Goal: Book appointment/travel/reservation

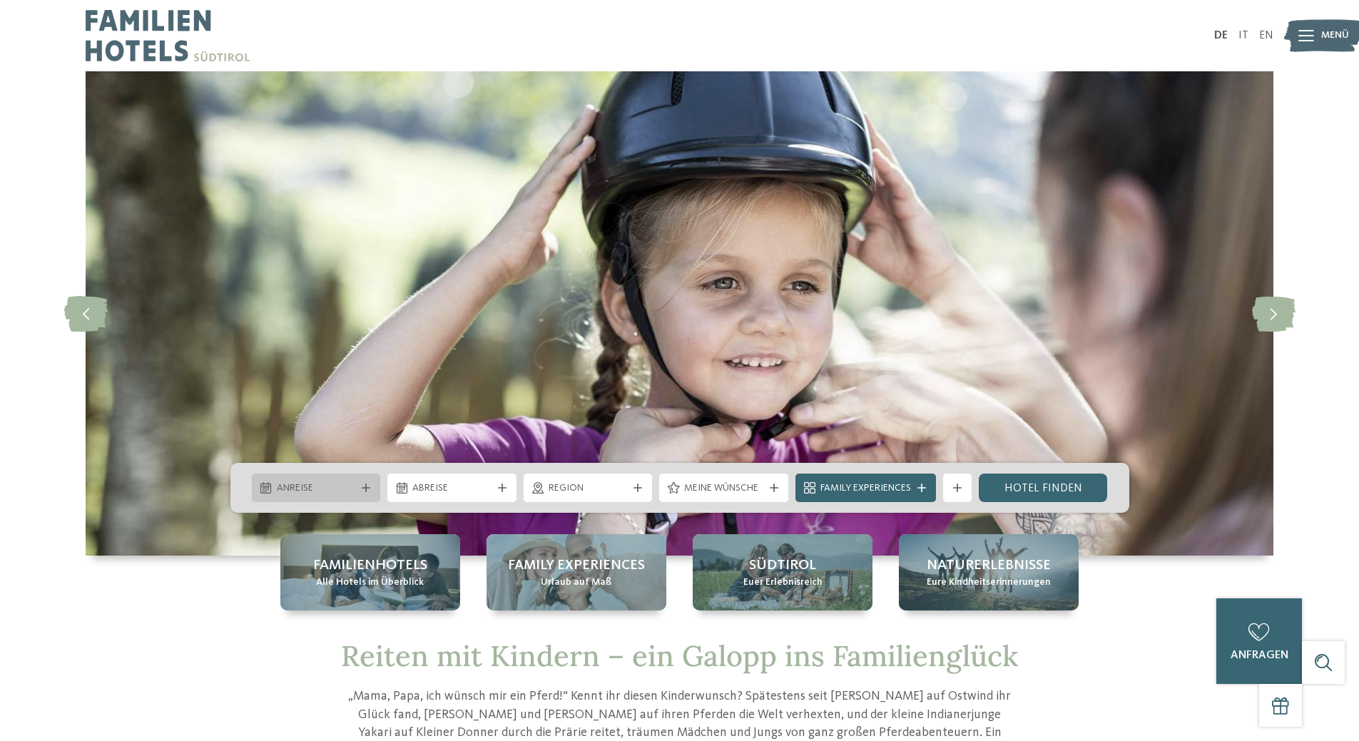
click at [344, 486] on span "Anreise" at bounding box center [316, 488] width 79 height 14
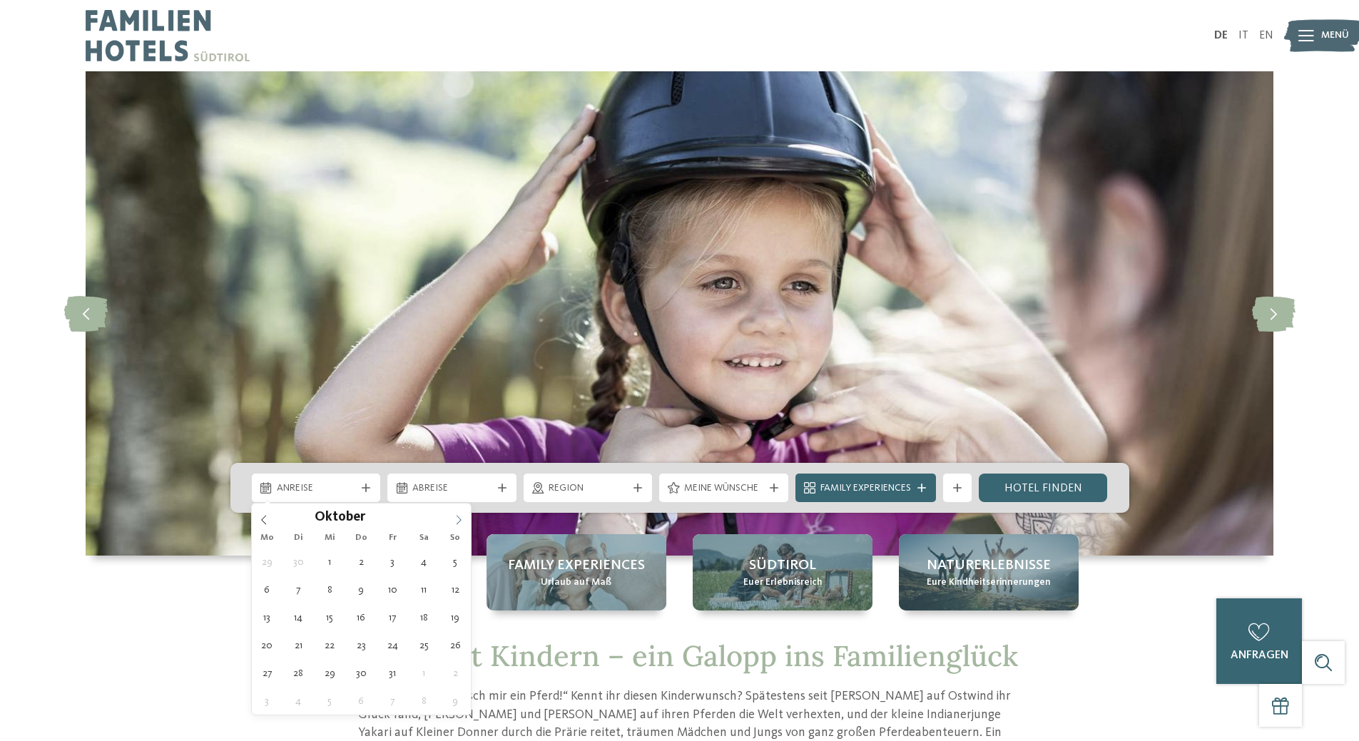
click at [466, 519] on span at bounding box center [459, 516] width 24 height 24
click at [462, 521] on icon at bounding box center [459, 520] width 10 height 10
type input "****"
click at [461, 521] on icon at bounding box center [459, 520] width 10 height 10
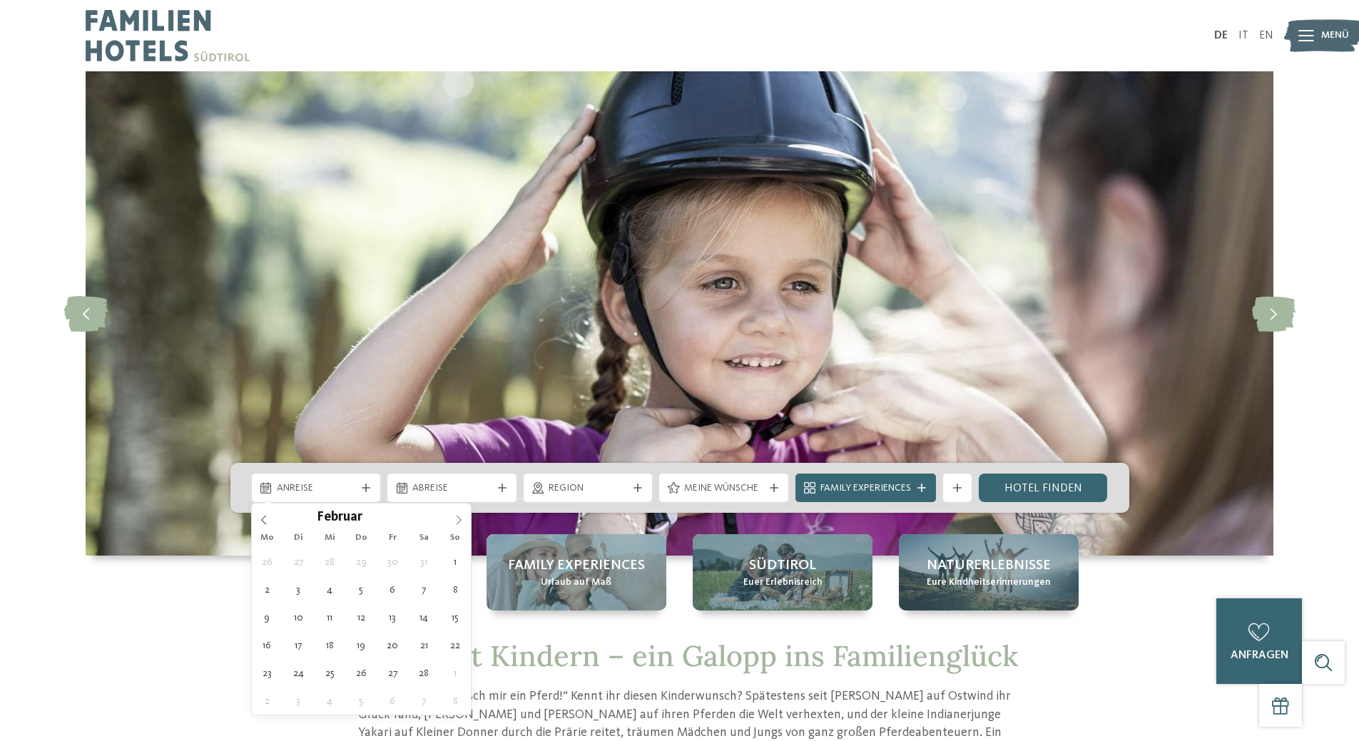
click at [461, 521] on icon at bounding box center [459, 520] width 10 height 10
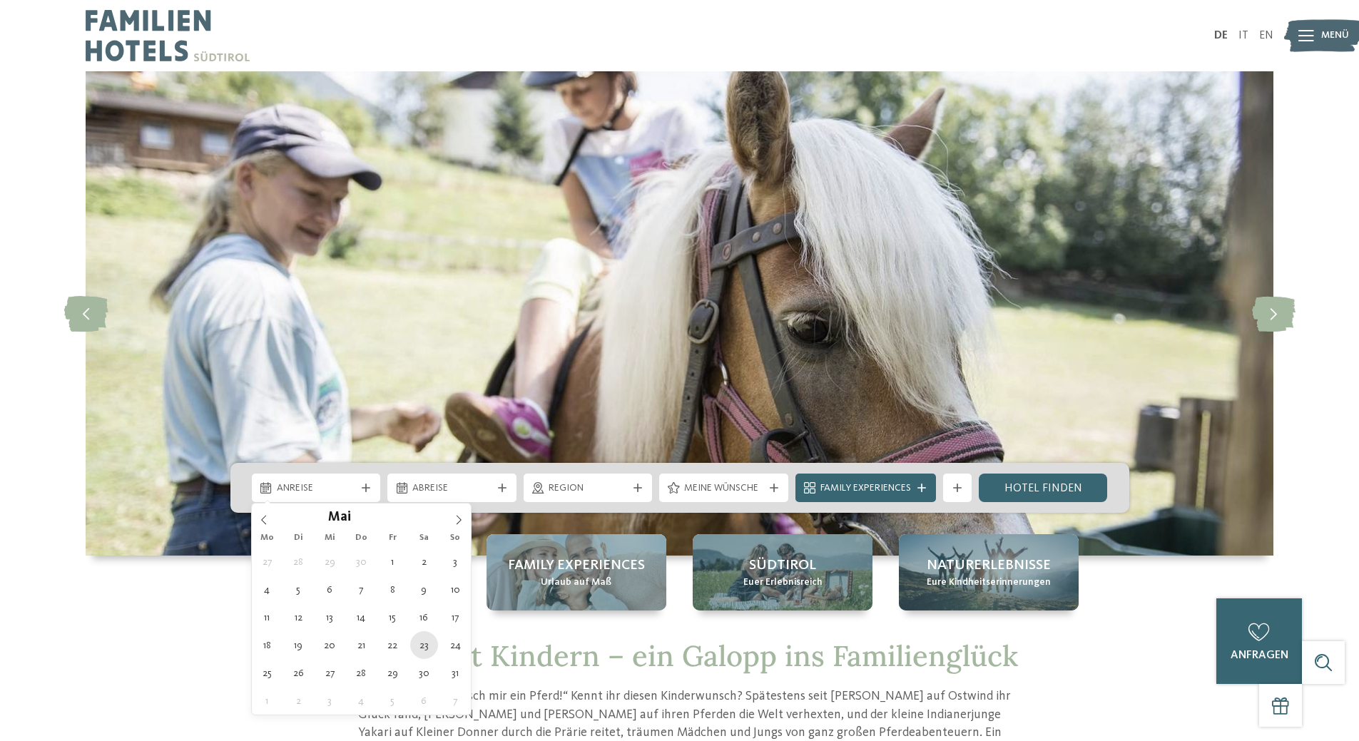
type div "[DATE]"
type input "****"
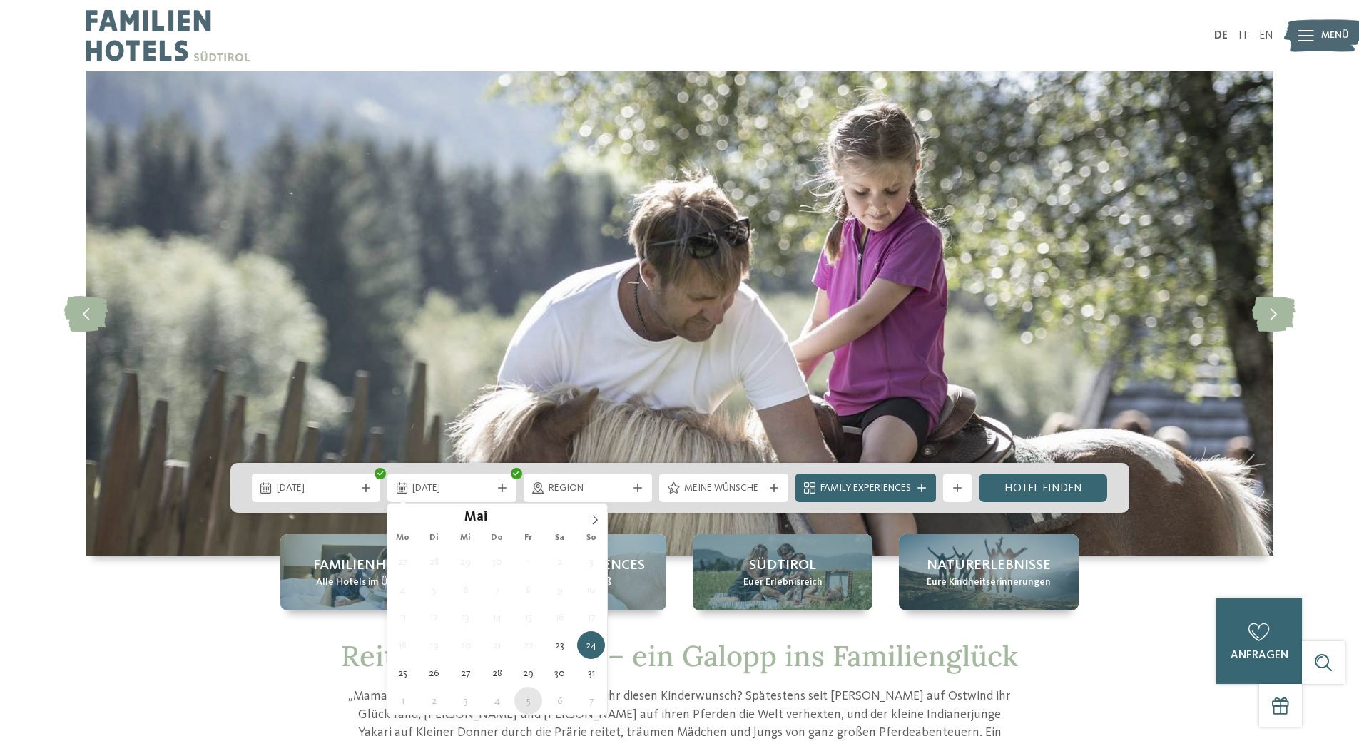
type div "[DATE]"
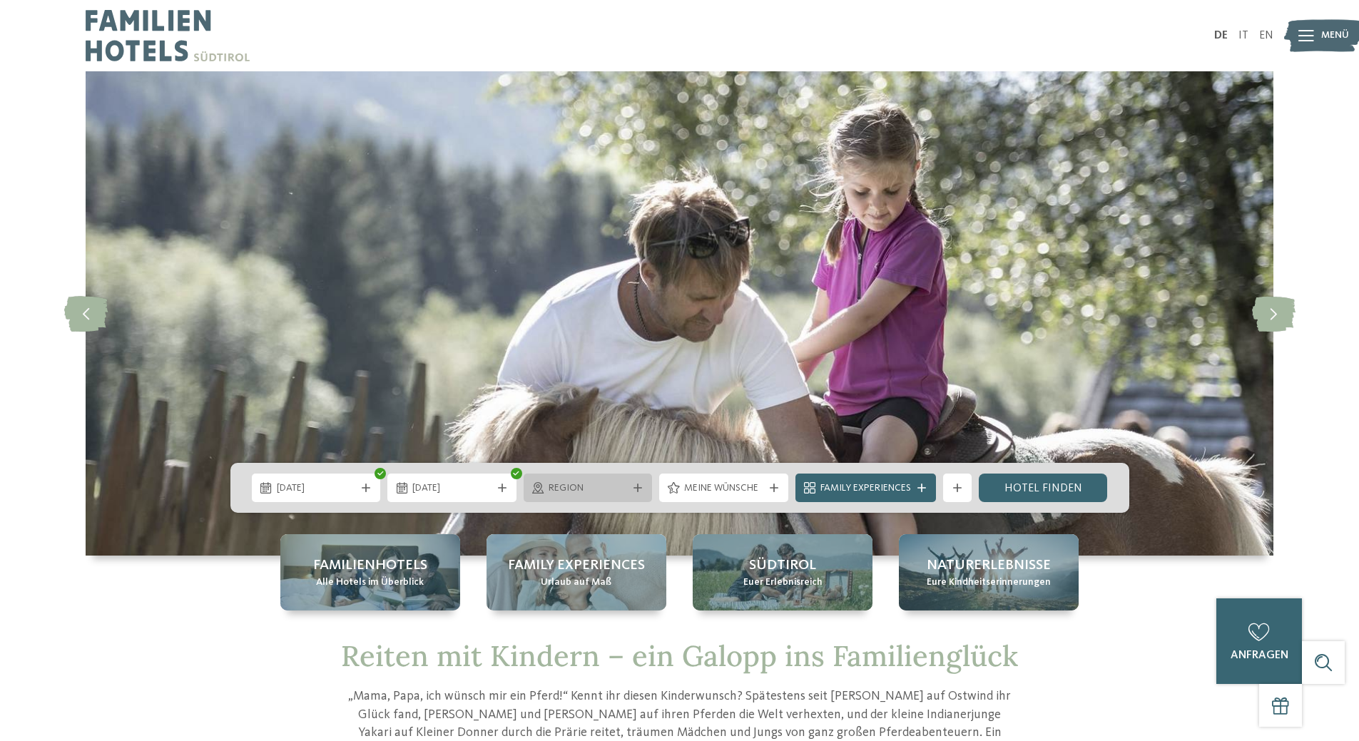
click at [639, 485] on icon at bounding box center [637, 488] width 9 height 9
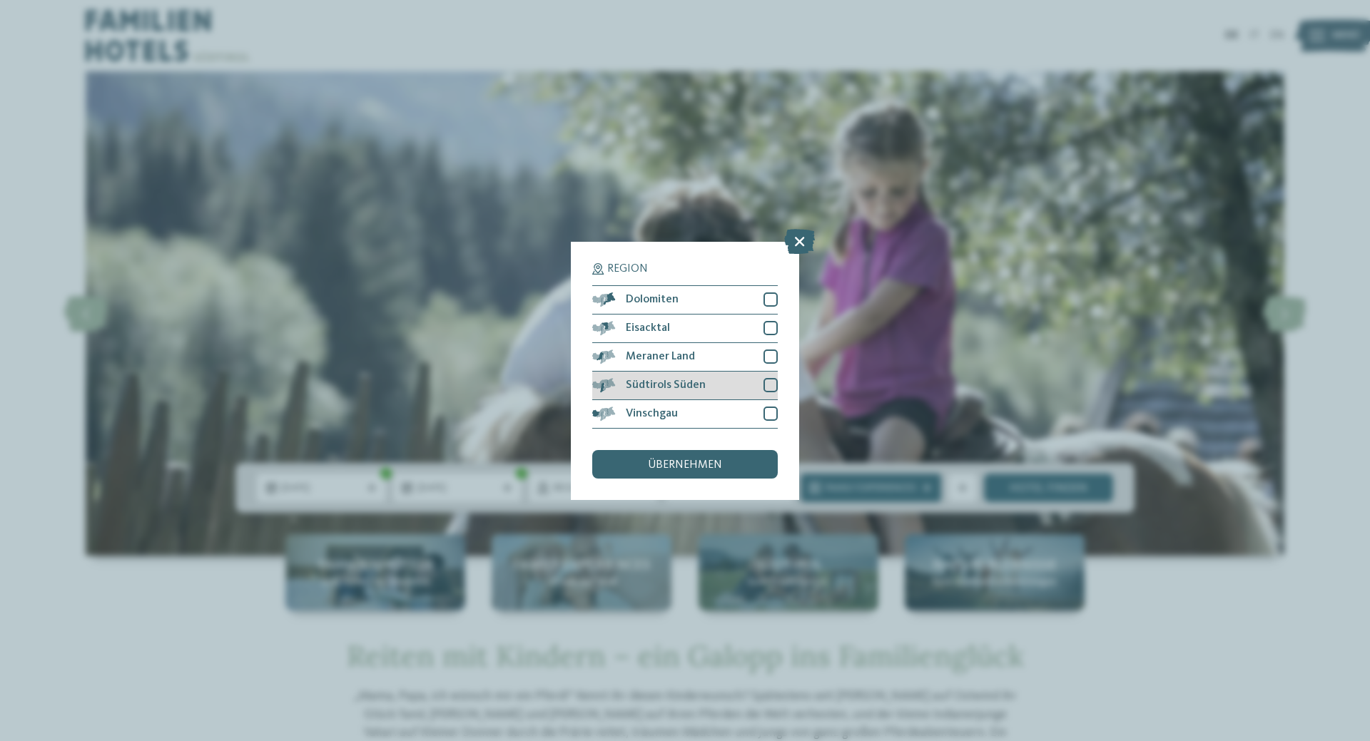
drag, startPoint x: 775, startPoint y: 413, endPoint x: 770, endPoint y: 397, distance: 16.3
click at [773, 411] on div at bounding box center [770, 414] width 14 height 14
drag, startPoint x: 769, startPoint y: 384, endPoint x: 767, endPoint y: 365, distance: 19.3
click at [770, 381] on div at bounding box center [770, 385] width 14 height 14
click at [767, 350] on div at bounding box center [770, 357] width 14 height 14
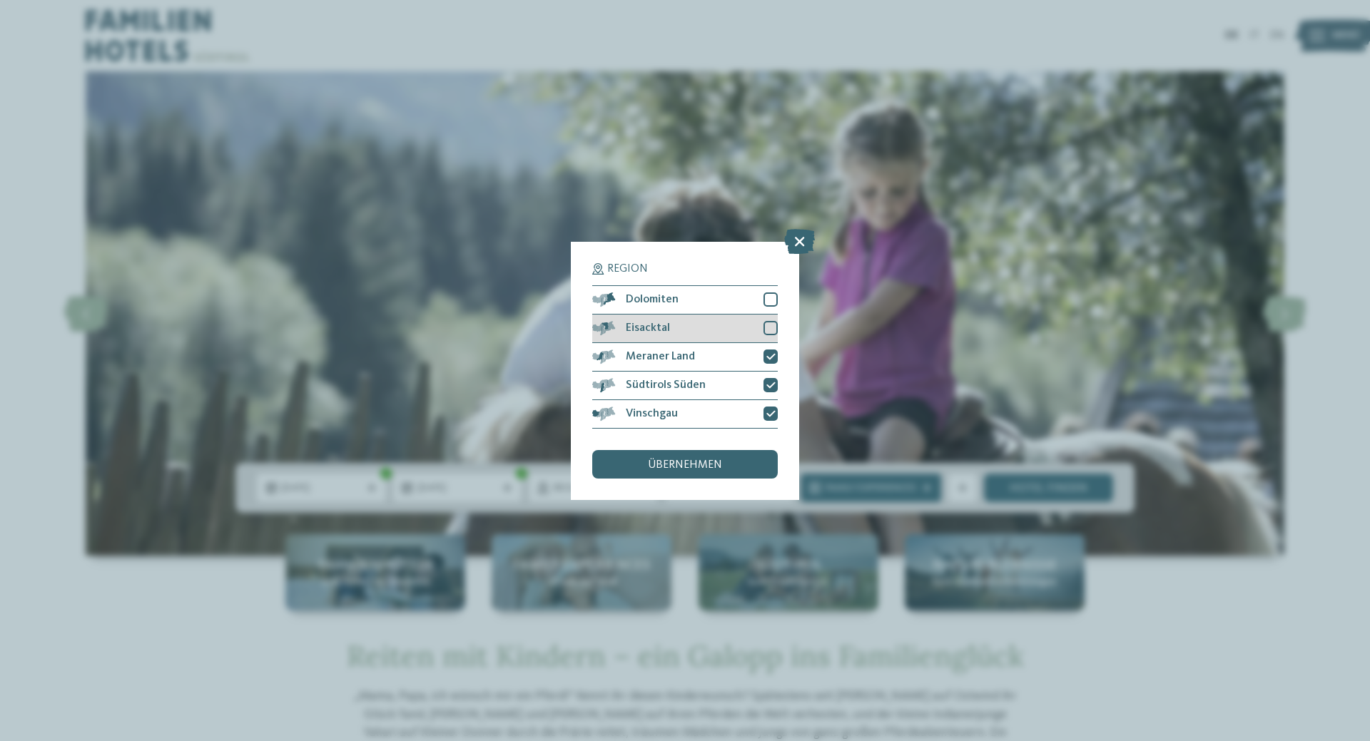
click at [772, 327] on div at bounding box center [770, 328] width 14 height 14
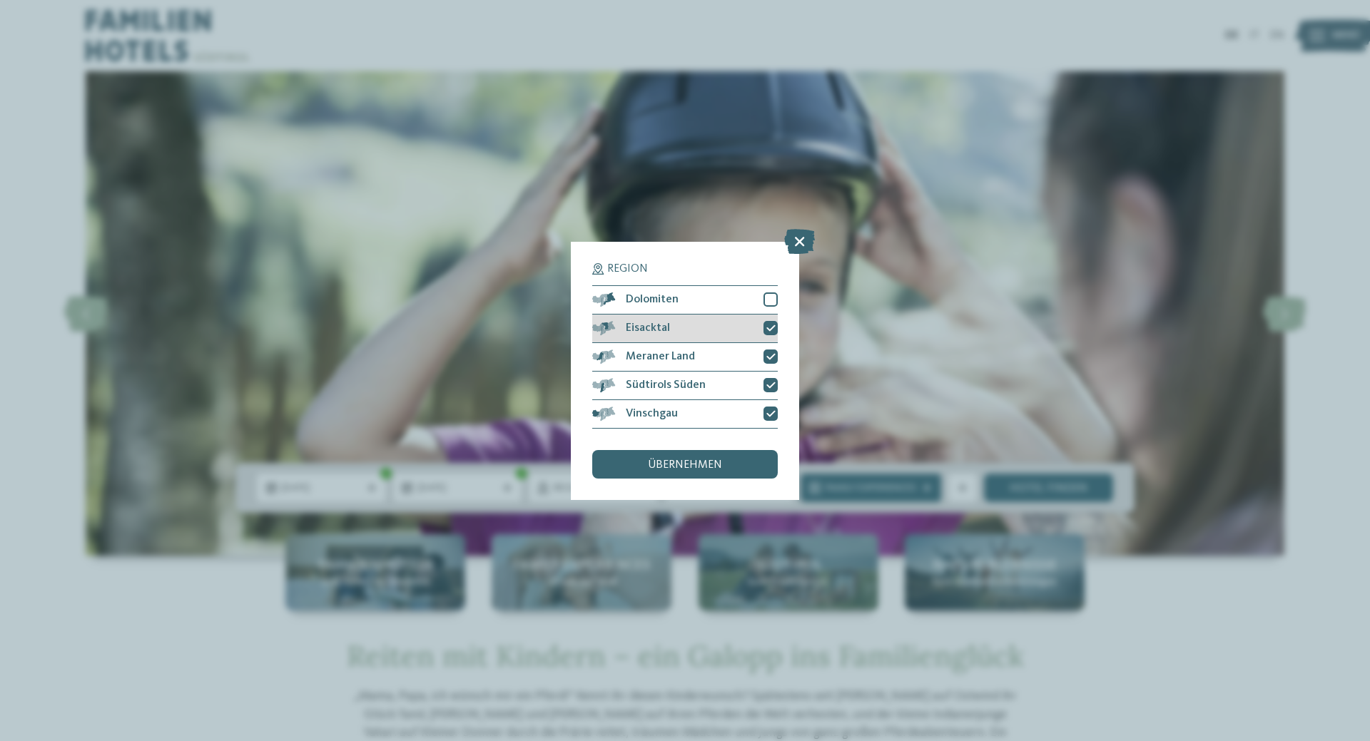
drag, startPoint x: 769, startPoint y: 300, endPoint x: 759, endPoint y: 321, distance: 23.6
click at [767, 302] on div at bounding box center [770, 299] width 14 height 14
click at [710, 465] on span "übernehmen" at bounding box center [685, 464] width 74 height 11
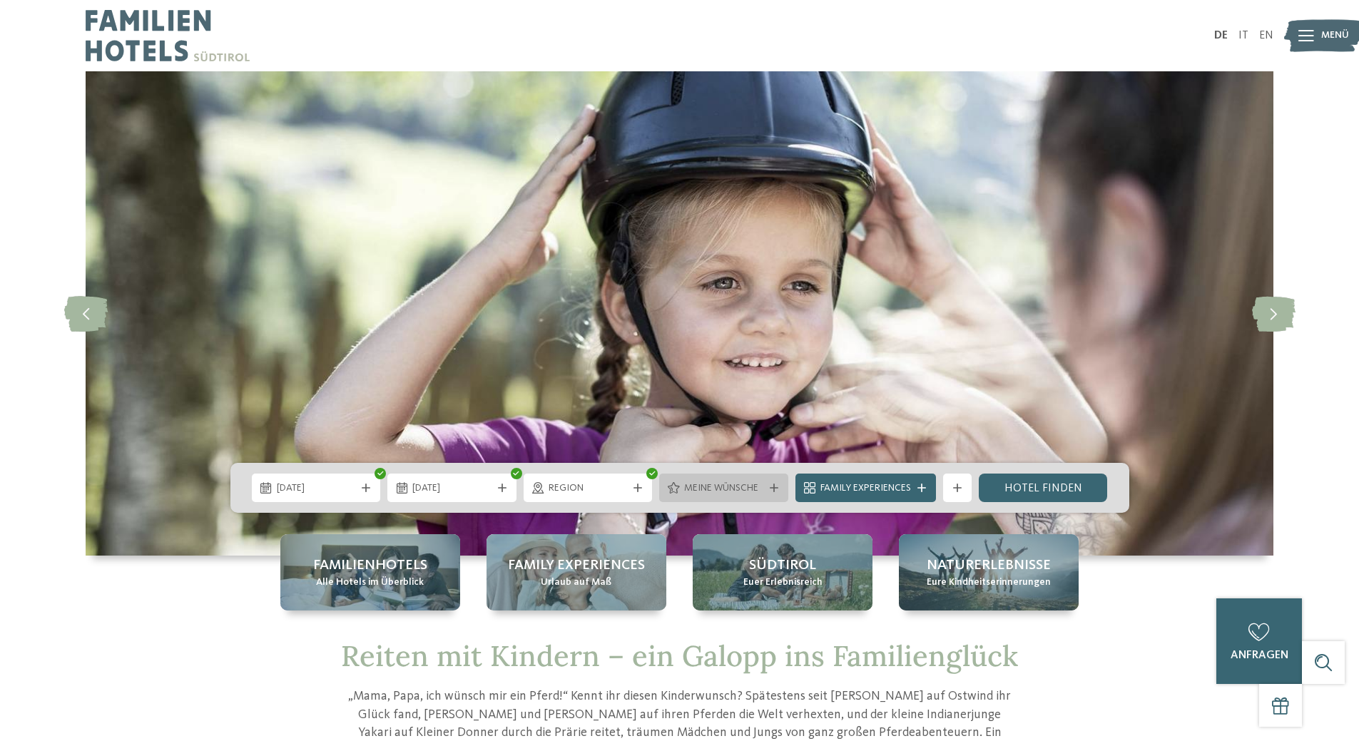
click at [744, 490] on span "Meine Wünsche" at bounding box center [723, 488] width 79 height 14
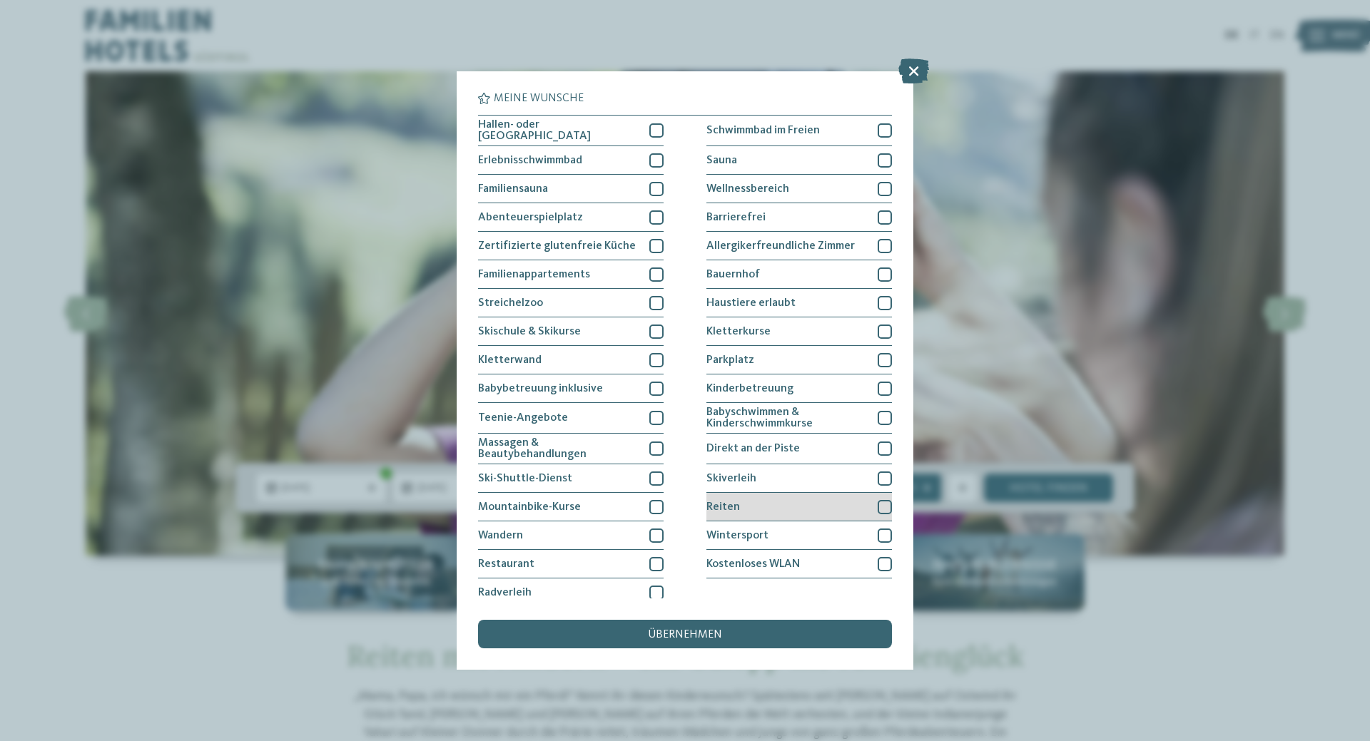
click at [879, 504] on div at bounding box center [884, 507] width 14 height 14
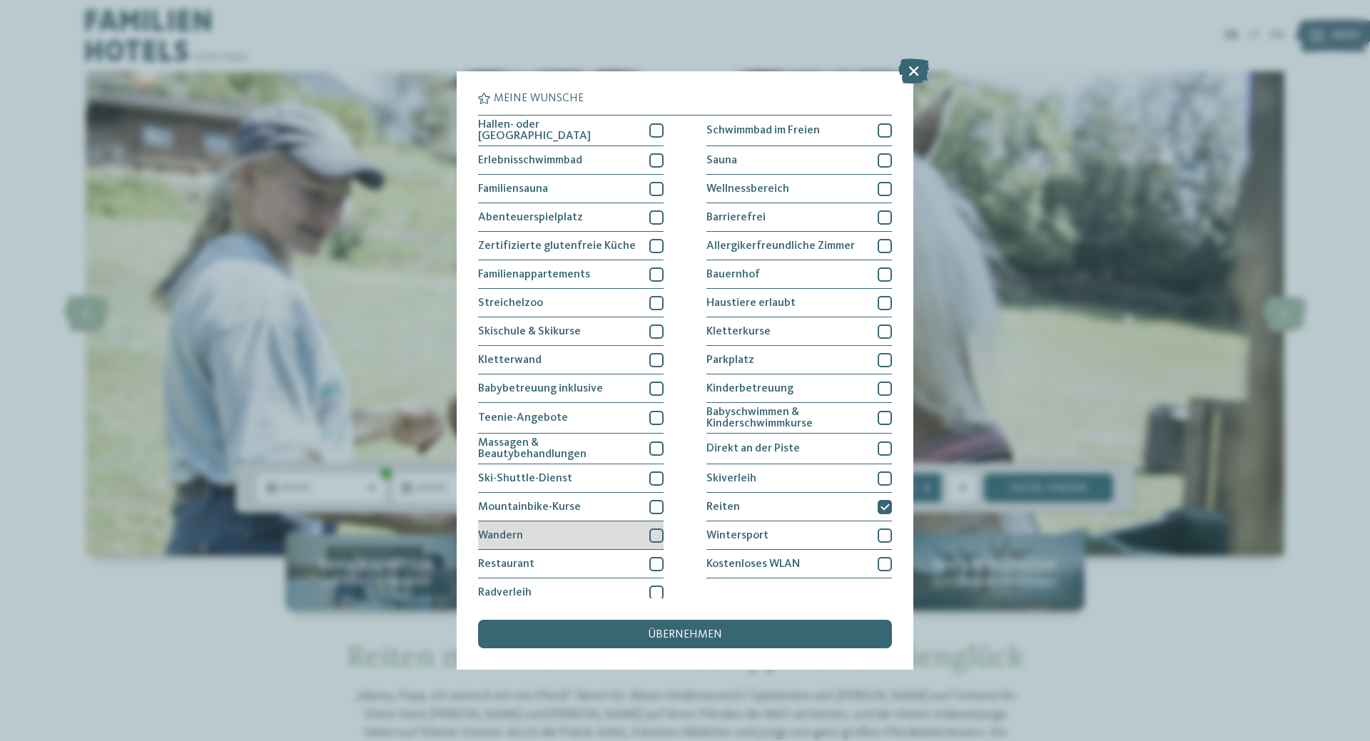
click at [645, 533] on div "Wandern" at bounding box center [570, 535] width 185 height 29
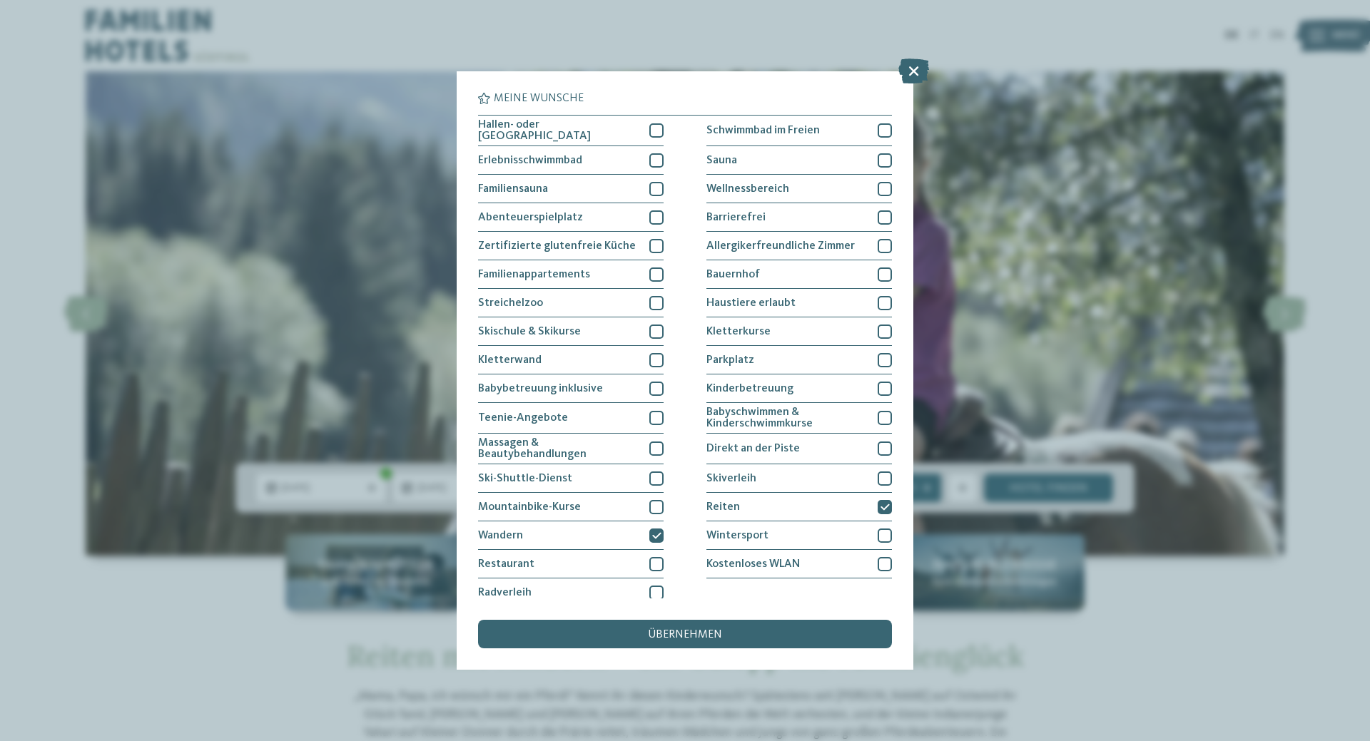
click at [701, 629] on span "übernehmen" at bounding box center [685, 634] width 74 height 11
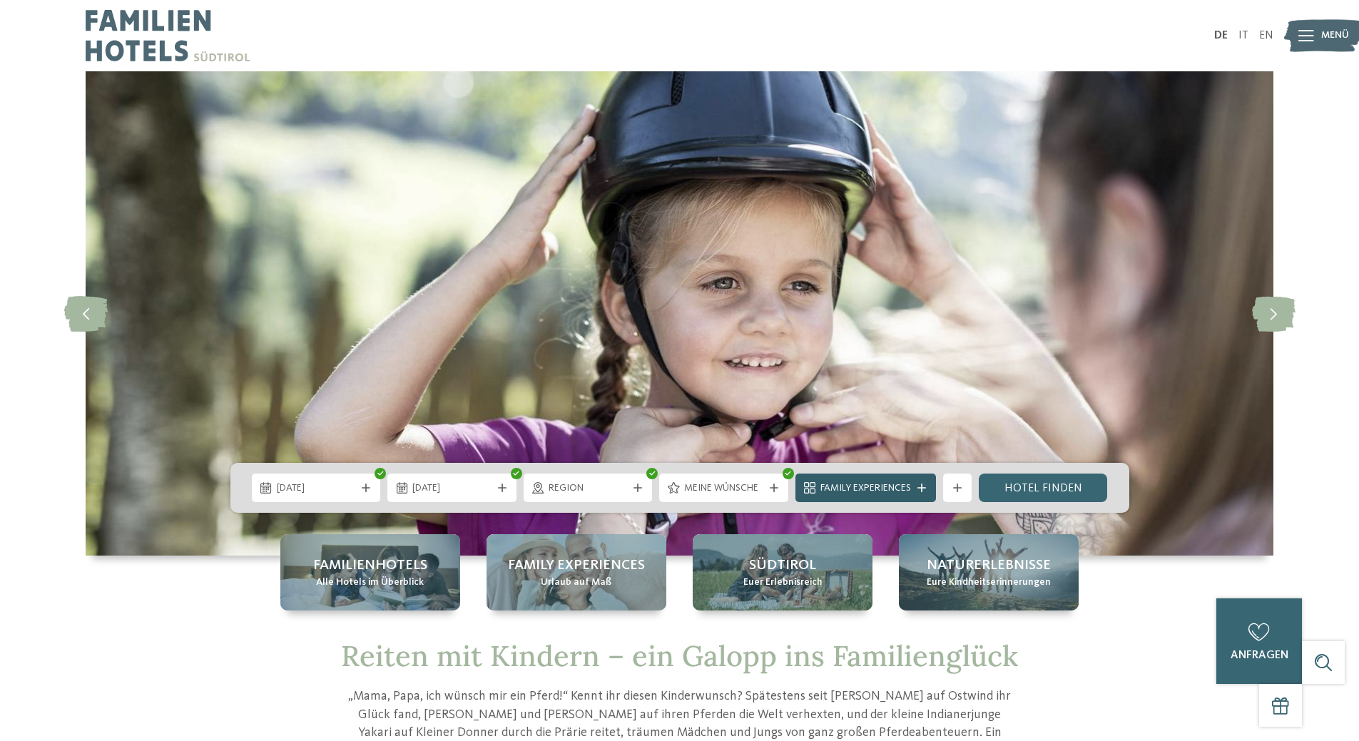
click at [893, 487] on span "Family Experiences" at bounding box center [865, 488] width 91 height 14
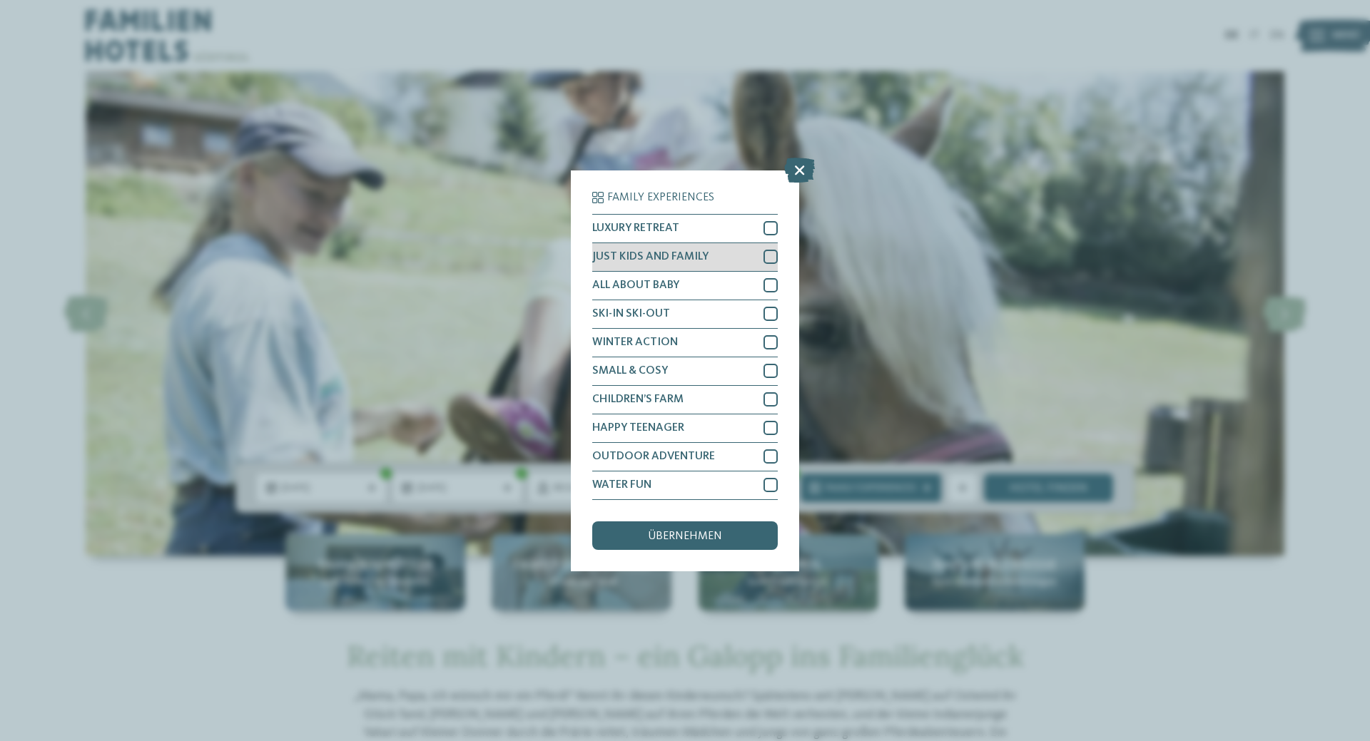
click at [769, 252] on div at bounding box center [770, 257] width 14 height 14
click at [769, 457] on div at bounding box center [770, 456] width 14 height 14
click at [773, 484] on div at bounding box center [770, 485] width 14 height 14
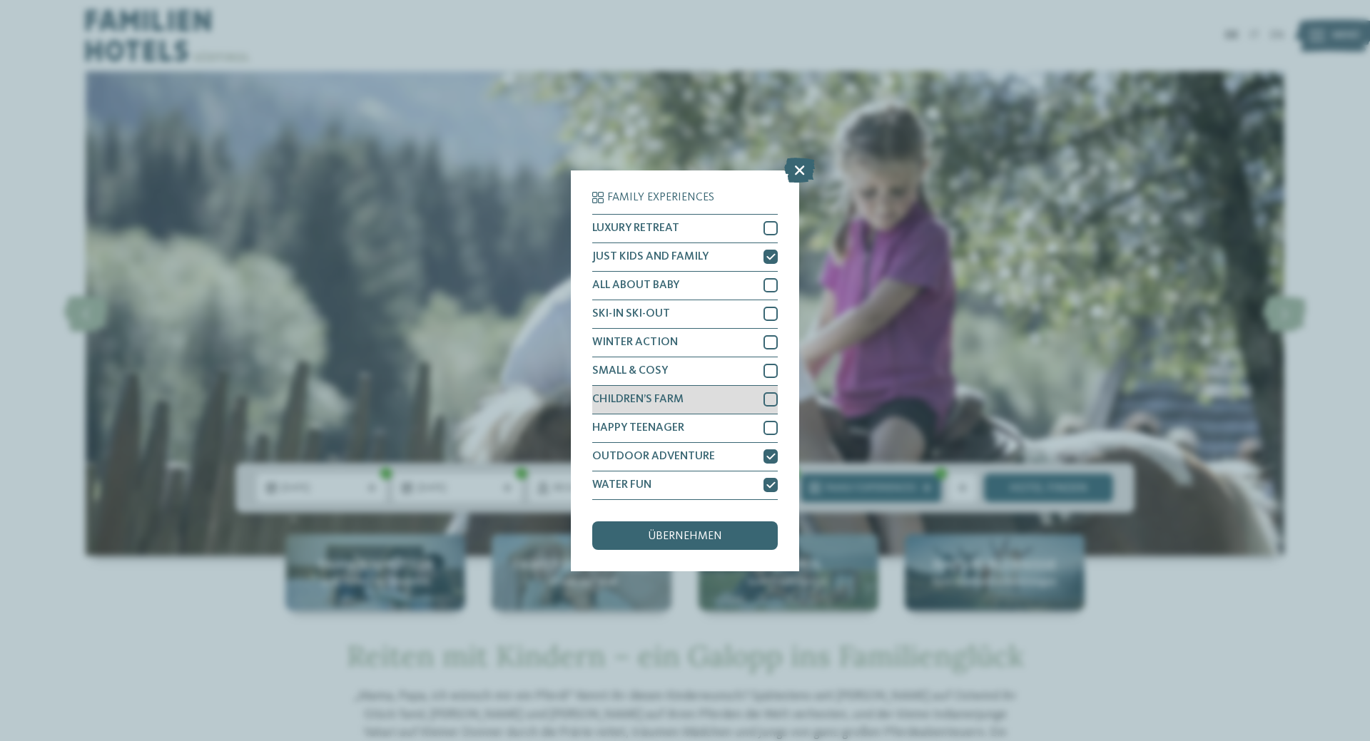
click at [772, 399] on div at bounding box center [770, 399] width 14 height 14
click at [767, 372] on div at bounding box center [770, 371] width 14 height 14
click at [767, 372] on icon at bounding box center [770, 371] width 9 height 9
click at [730, 531] on div "übernehmen" at bounding box center [684, 535] width 185 height 29
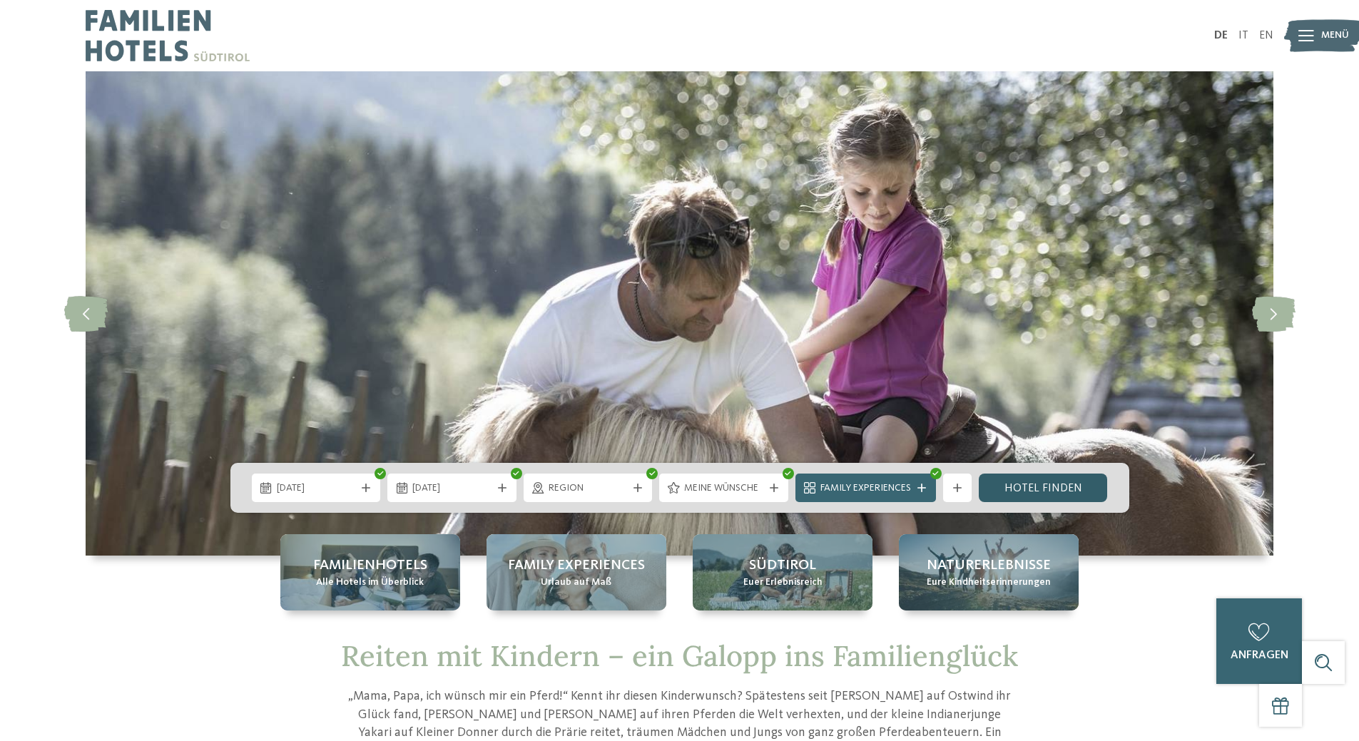
click at [1073, 481] on link "Hotel finden" at bounding box center [1043, 488] width 129 height 29
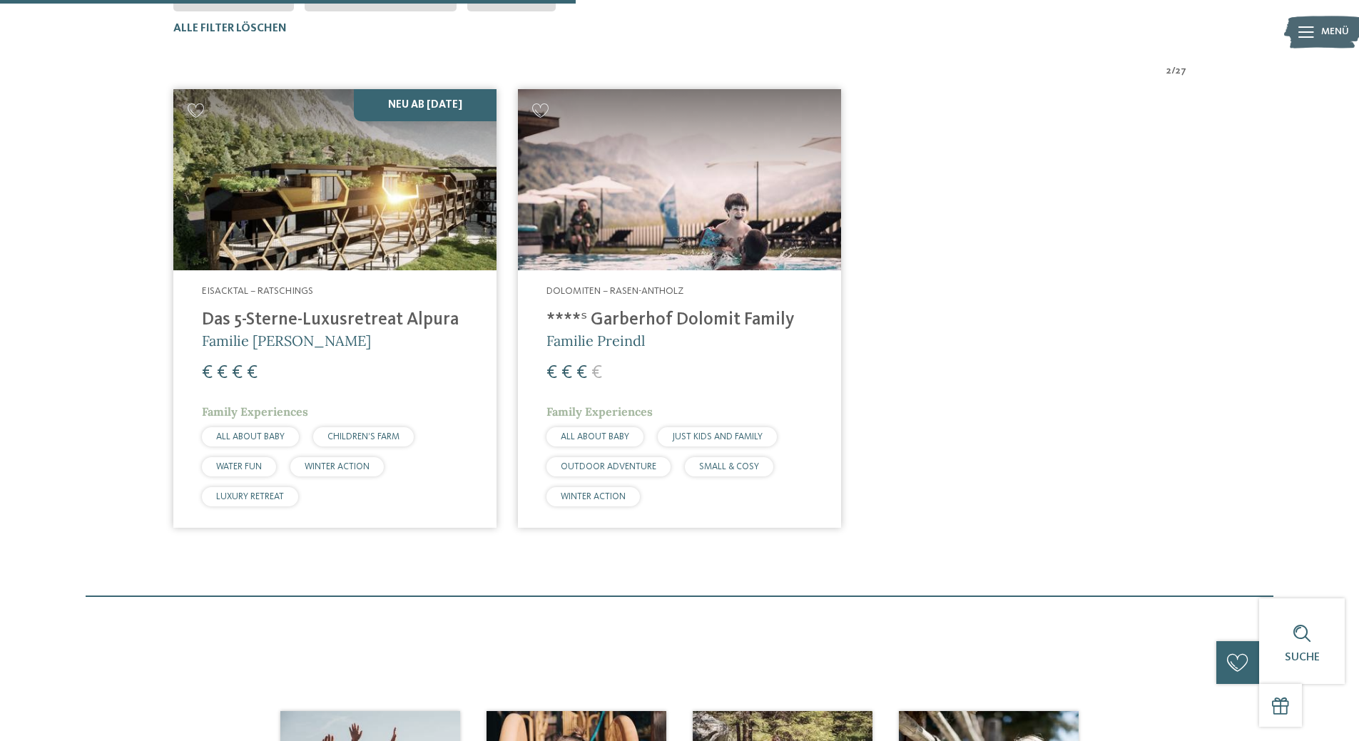
scroll to position [147, 0]
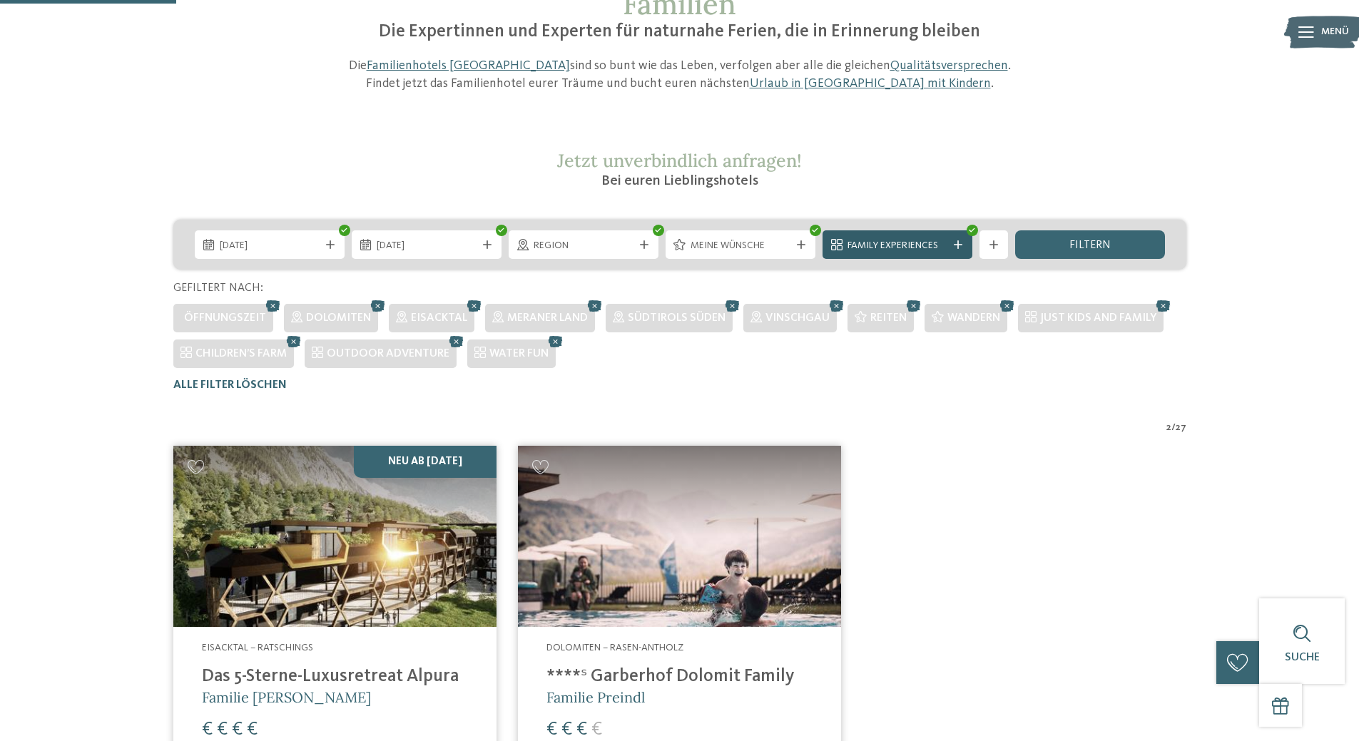
click at [954, 243] on icon at bounding box center [958, 244] width 9 height 9
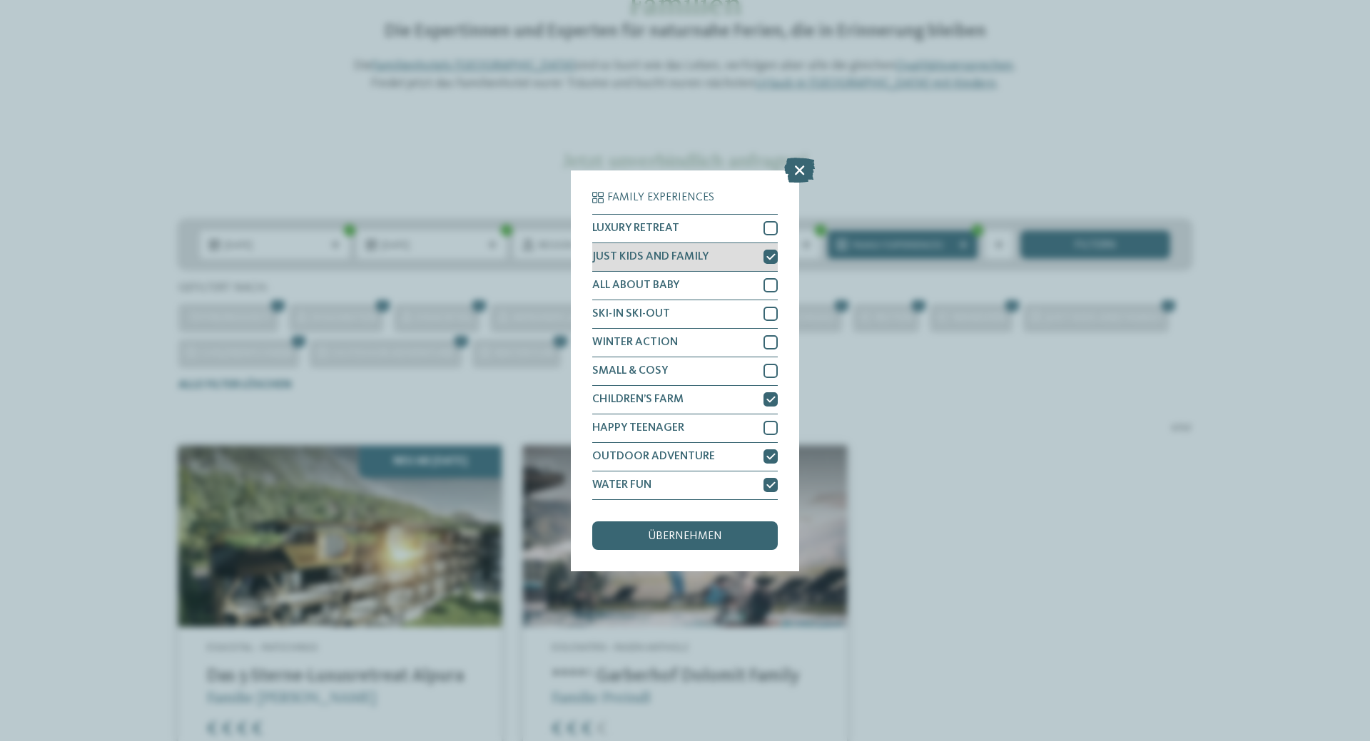
drag, startPoint x: 766, startPoint y: 253, endPoint x: 768, endPoint y: 268, distance: 15.1
click at [766, 254] on icon at bounding box center [770, 257] width 9 height 9
drag, startPoint x: 764, startPoint y: 486, endPoint x: 763, endPoint y: 464, distance: 22.2
click at [765, 484] on div at bounding box center [770, 485] width 14 height 14
click at [766, 452] on div at bounding box center [770, 456] width 14 height 14
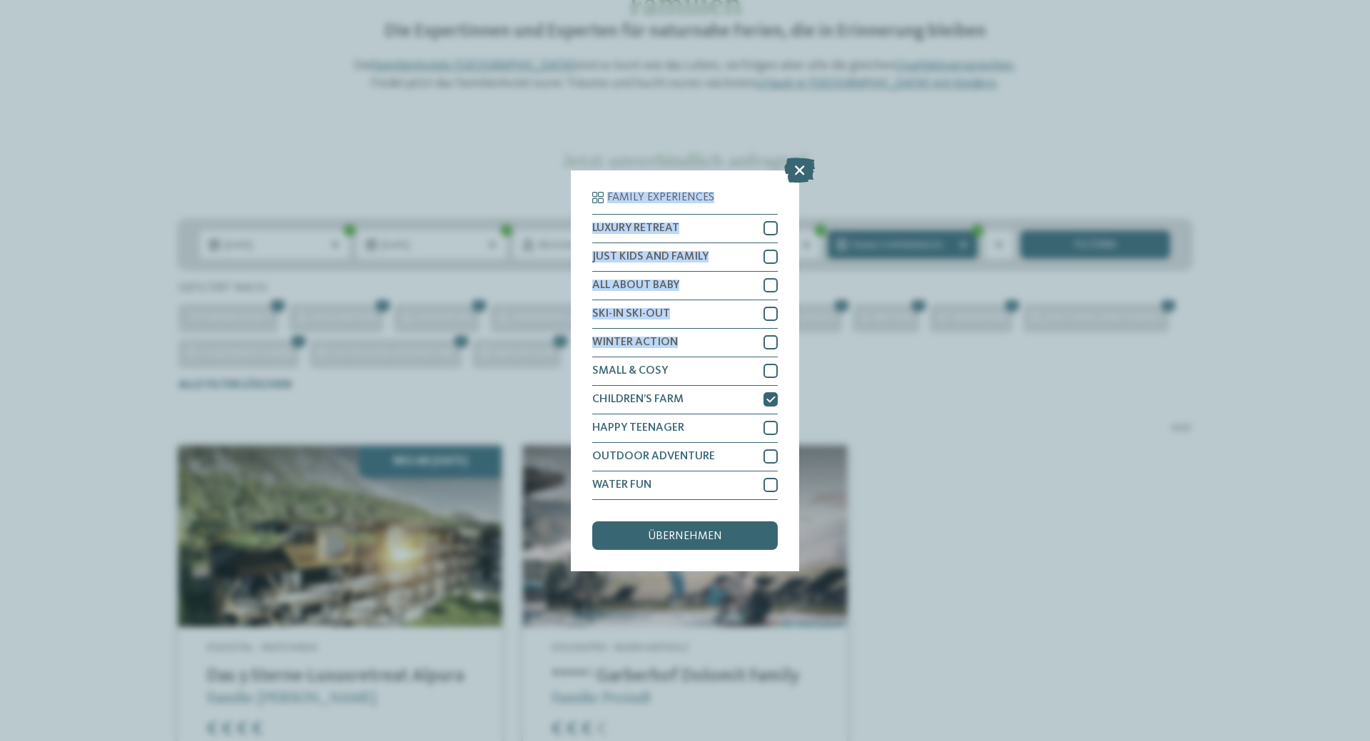
drag, startPoint x: 798, startPoint y: 166, endPoint x: 802, endPoint y: 402, distance: 236.1
click at [842, 354] on div "Family Experiences LUXURY RETREAT JUST KIDS AND FAMILY" at bounding box center [685, 370] width 1370 height 741
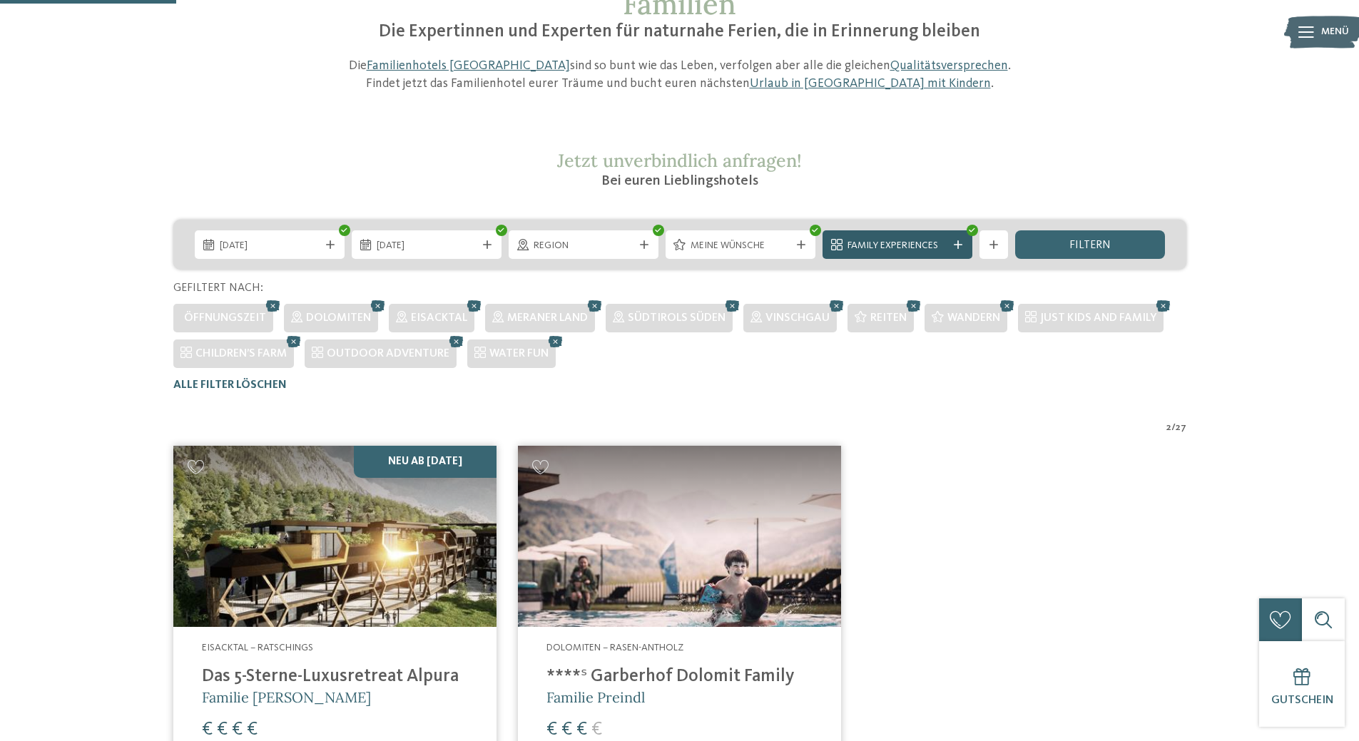
click at [954, 242] on icon at bounding box center [958, 244] width 9 height 9
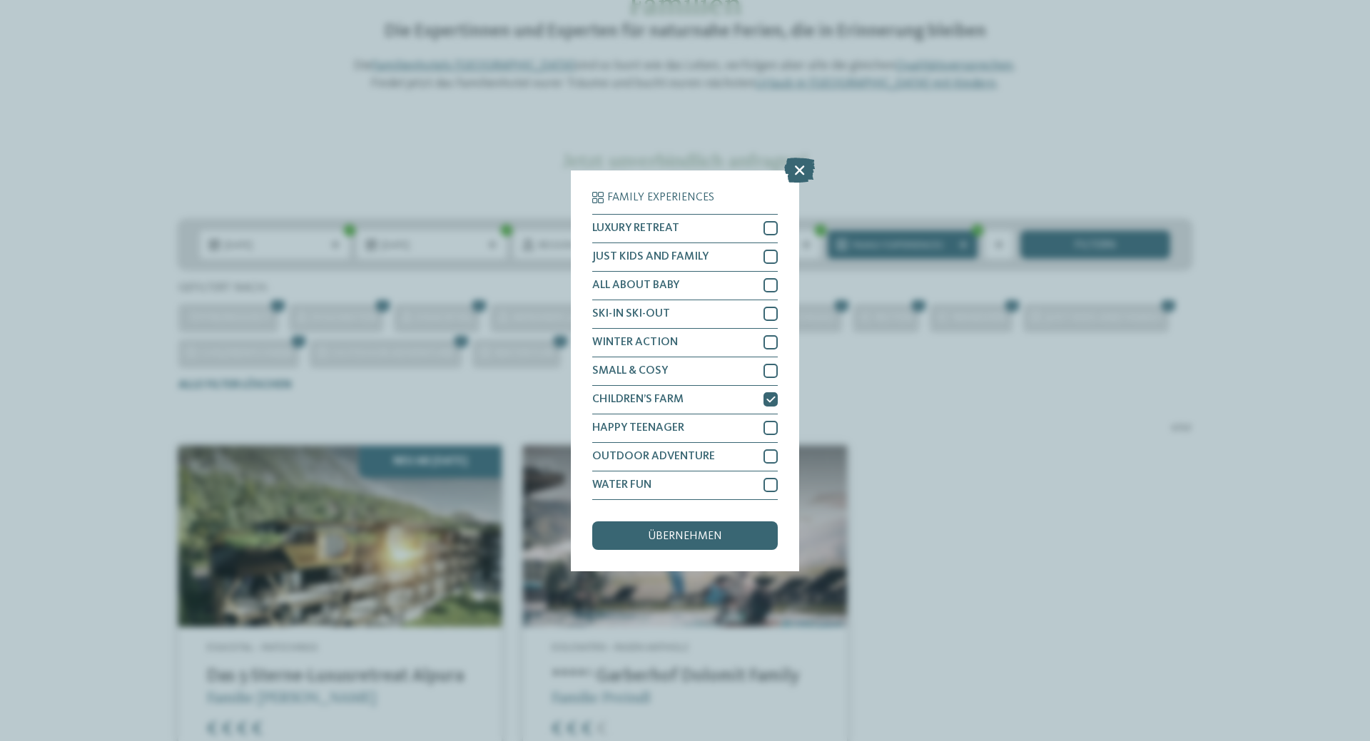
click at [777, 397] on div "Family Experiences LUXURY RETREAT JUST KIDS AND FAMILY" at bounding box center [685, 370] width 228 height 401
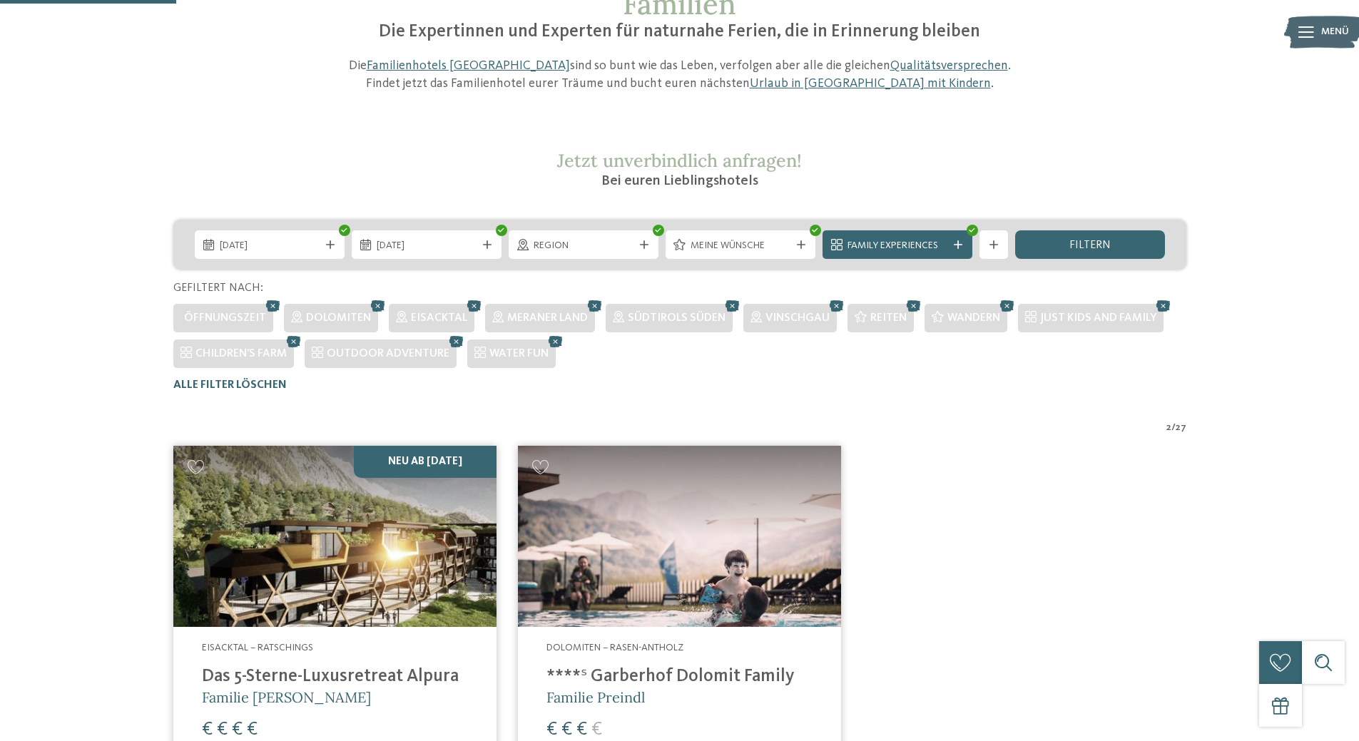
click at [959, 243] on icon at bounding box center [958, 244] width 9 height 9
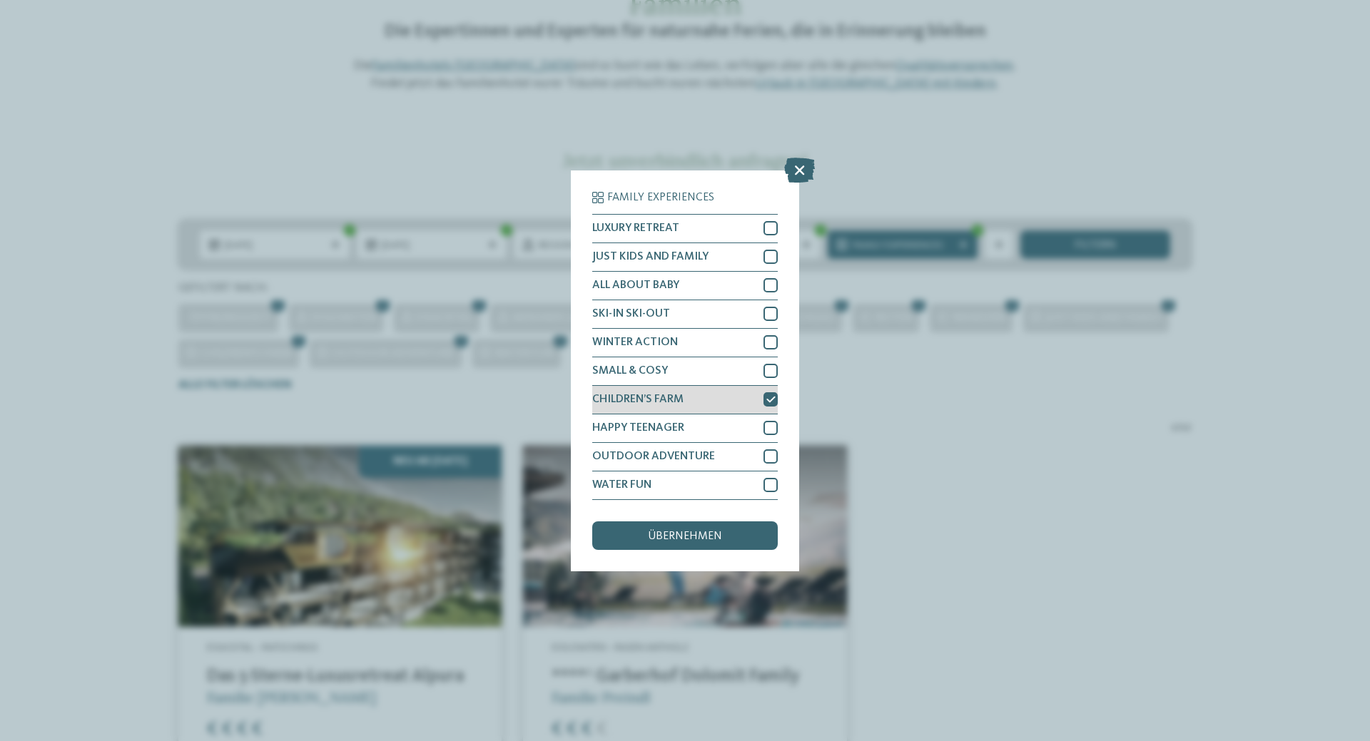
click at [770, 398] on icon at bounding box center [770, 399] width 9 height 9
click at [799, 167] on icon at bounding box center [799, 169] width 31 height 25
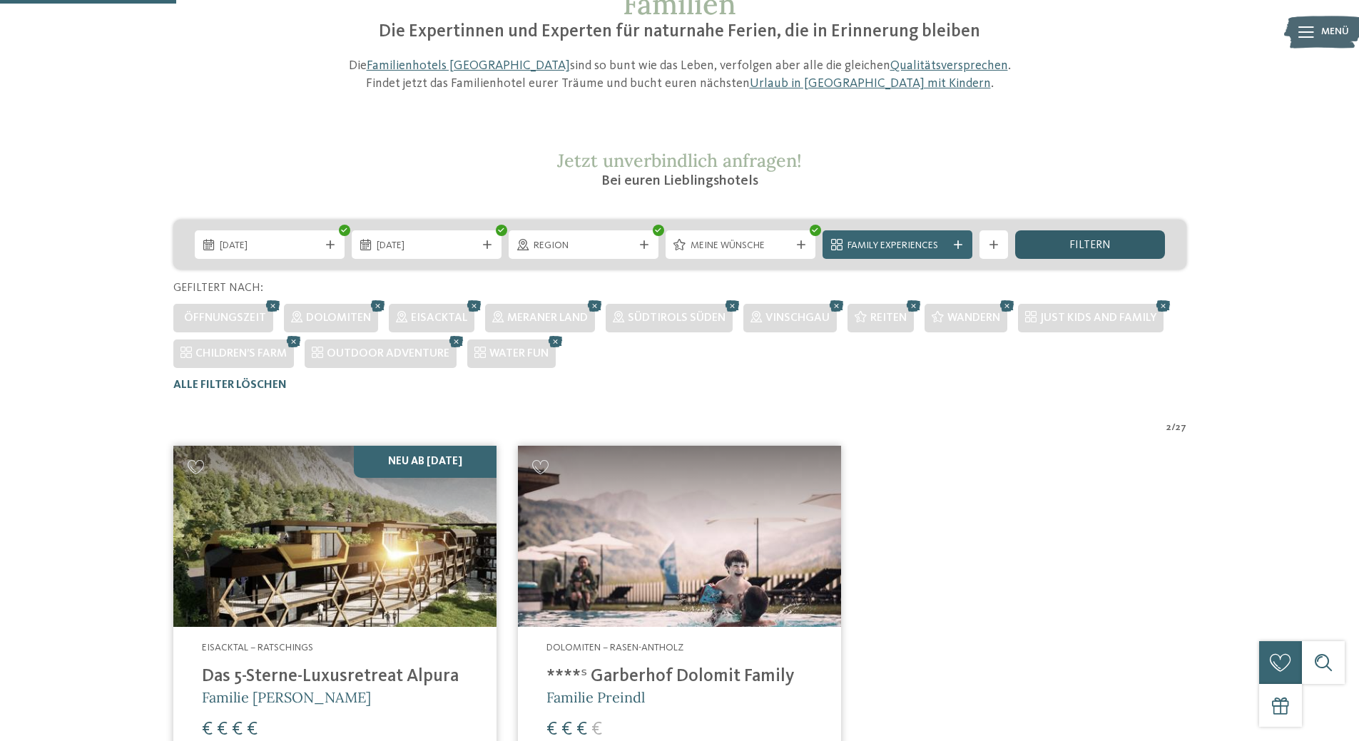
click at [1083, 246] on span "filtern" at bounding box center [1089, 245] width 41 height 11
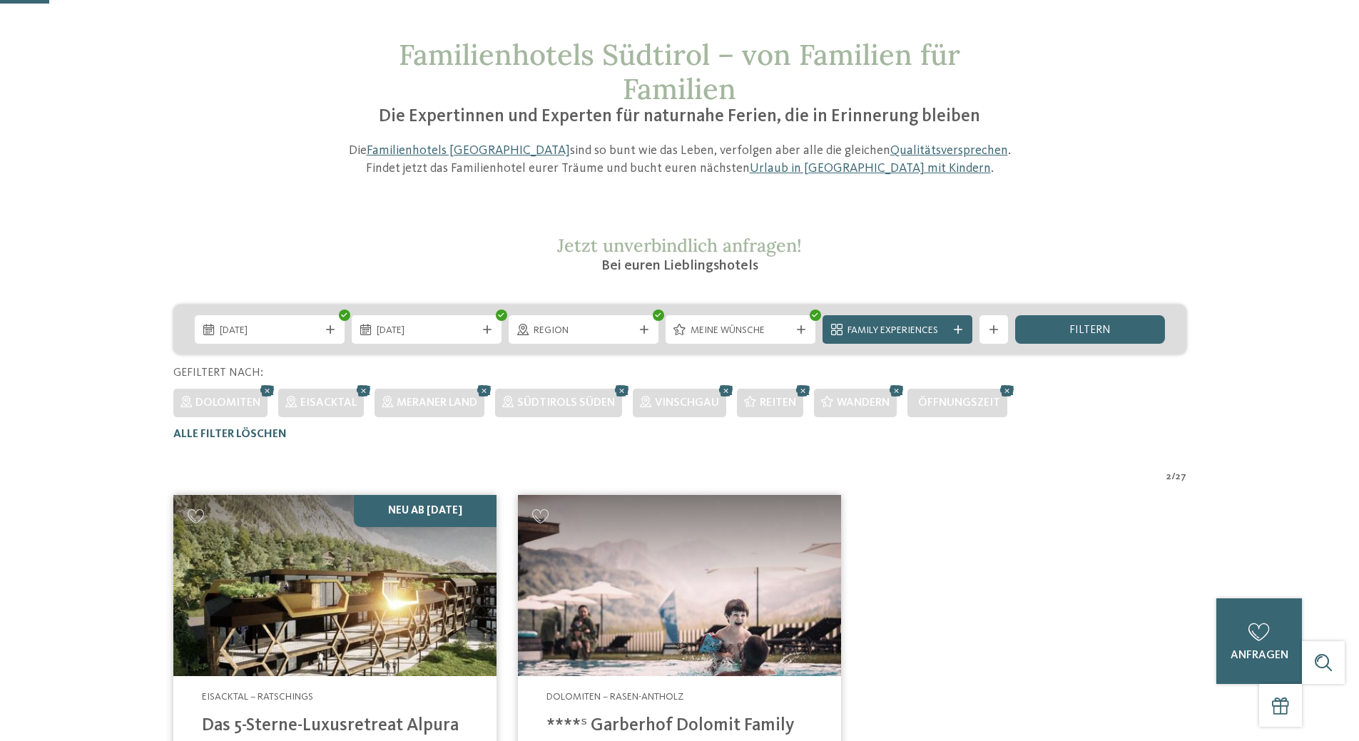
scroll to position [40, 0]
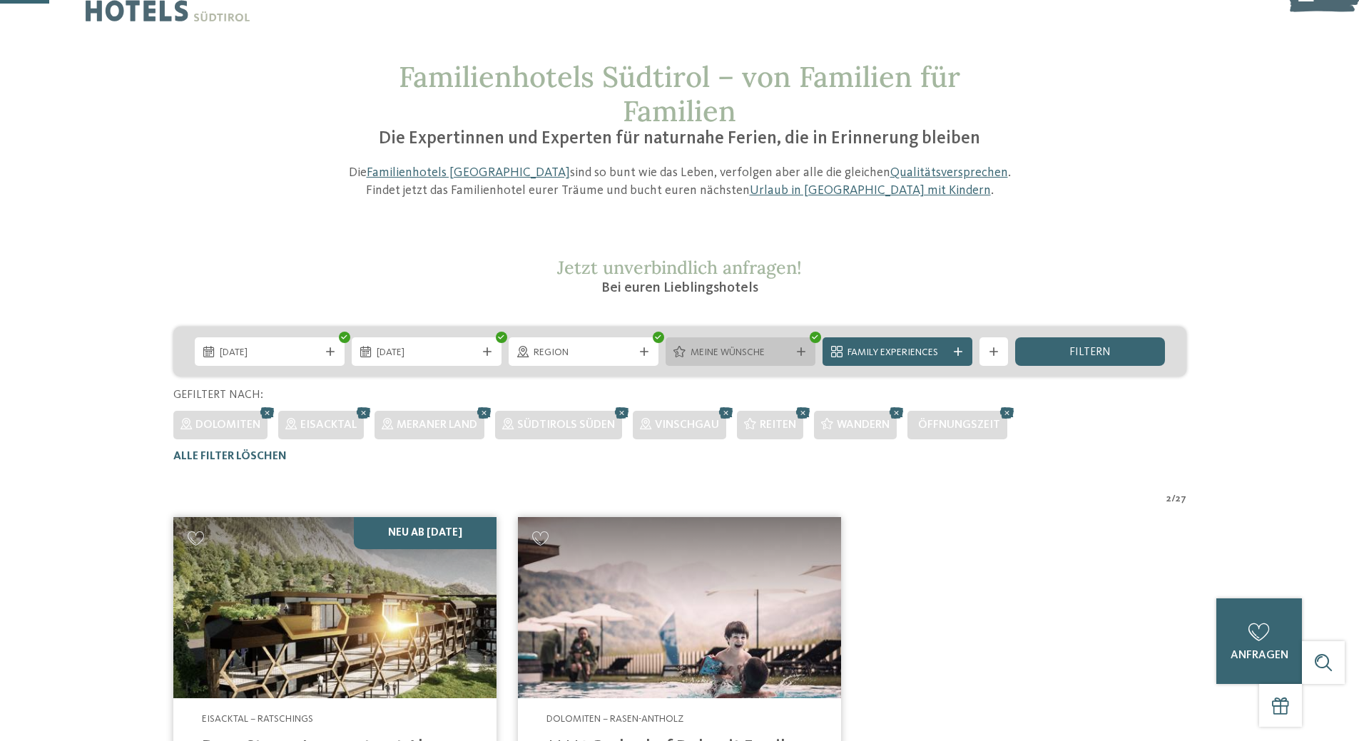
click at [807, 344] on div "Meine Wünsche" at bounding box center [740, 351] width 150 height 29
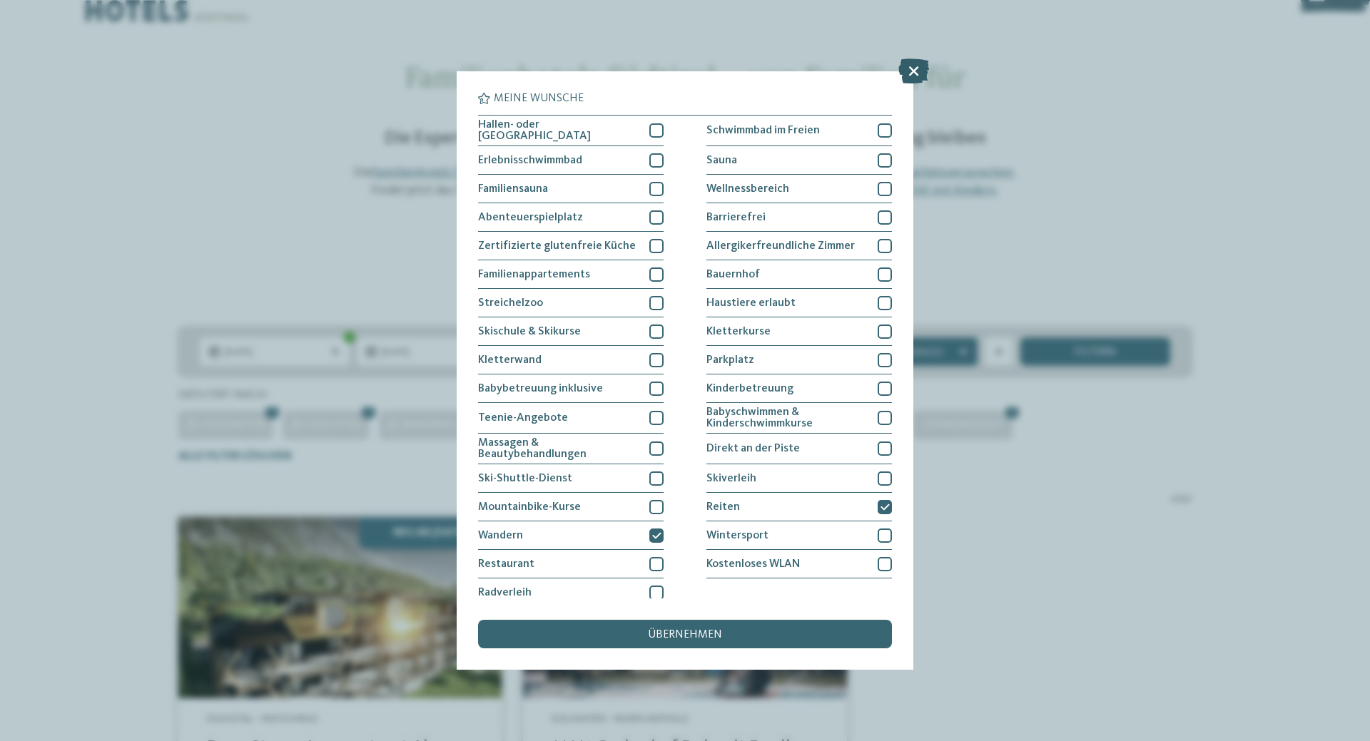
click at [917, 63] on icon at bounding box center [913, 70] width 31 height 25
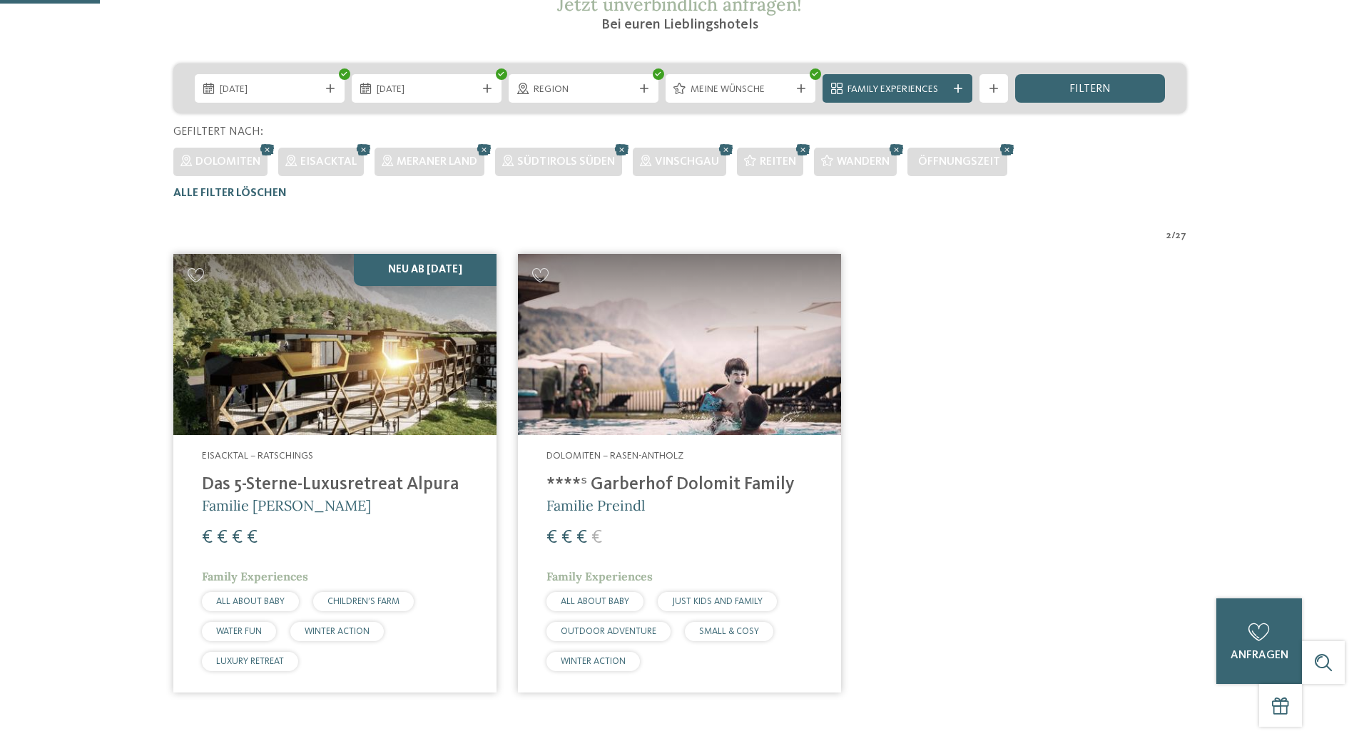
scroll to position [325, 0]
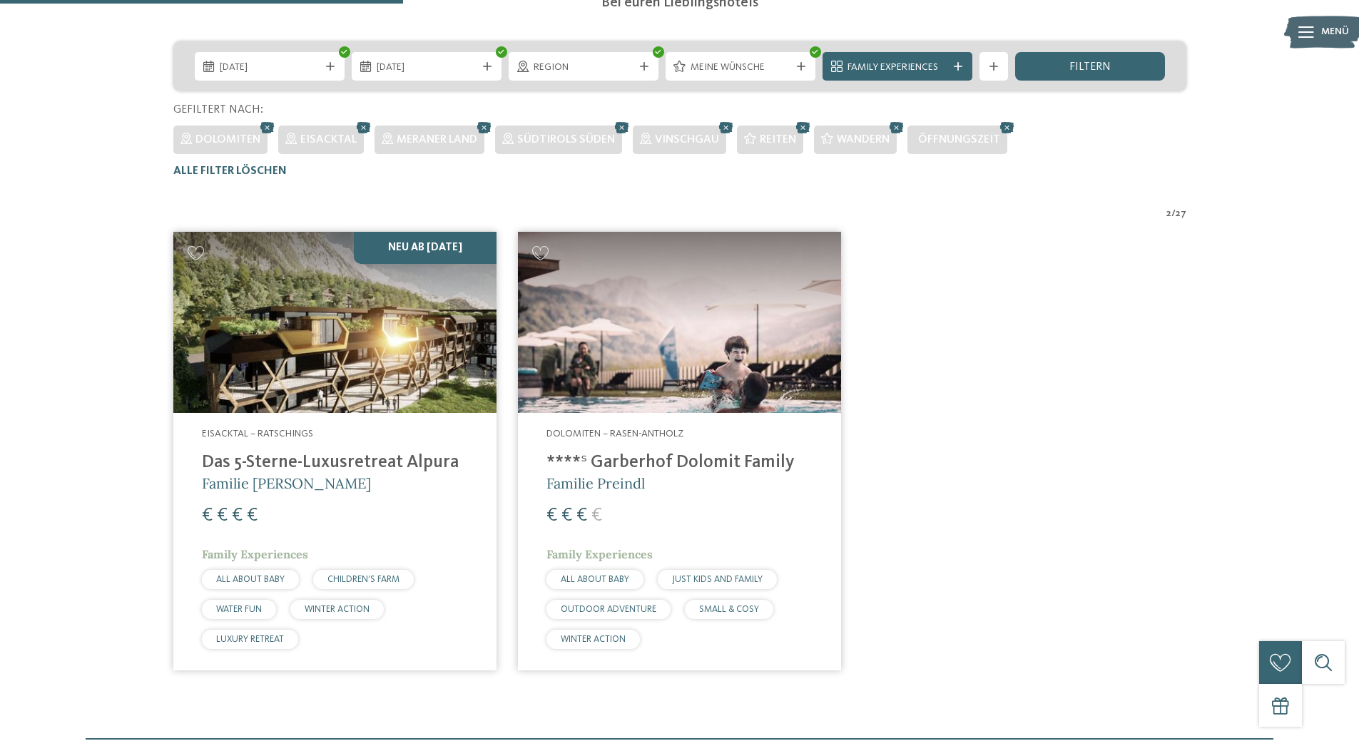
click at [690, 345] on img at bounding box center [679, 323] width 323 height 182
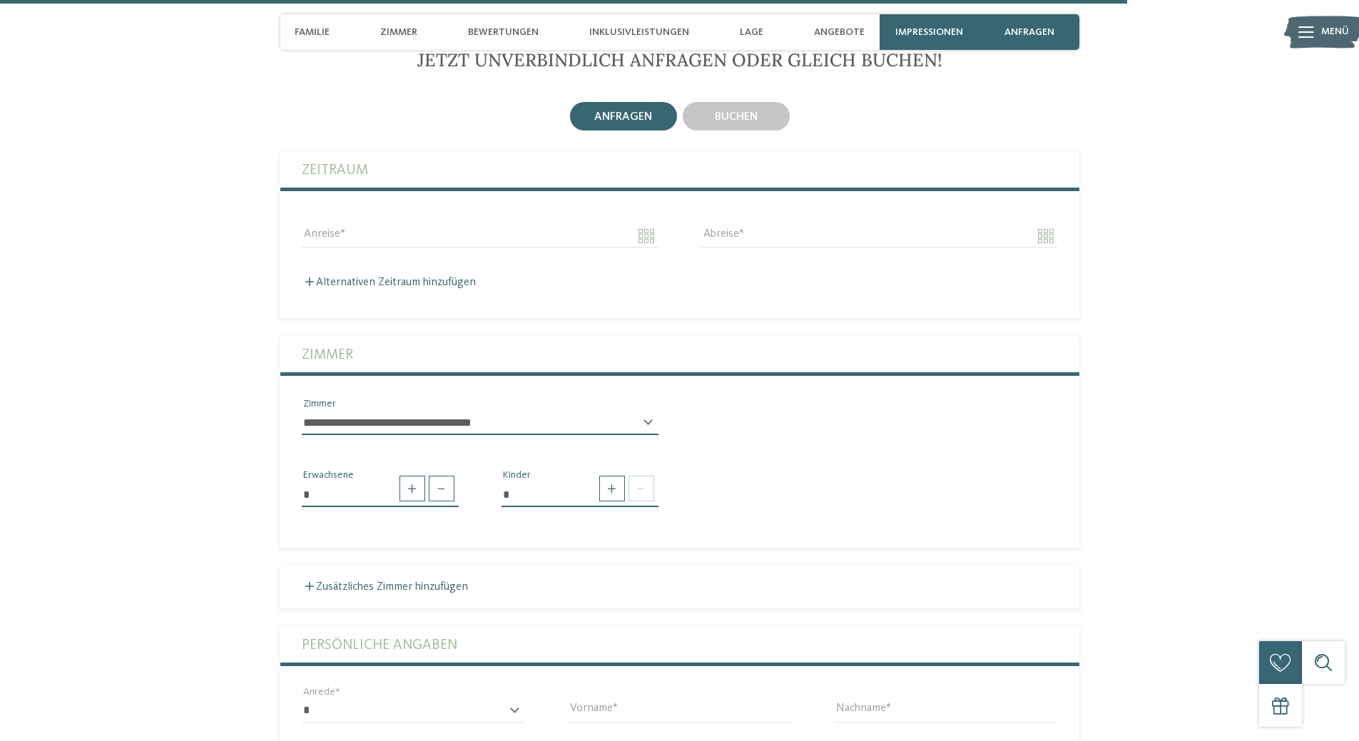
scroll to position [4779, 0]
